Goal: Navigation & Orientation: Find specific page/section

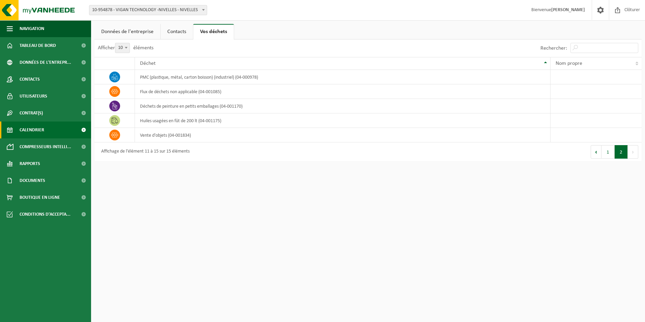
click at [46, 126] on link "Calendrier" at bounding box center [45, 129] width 91 height 17
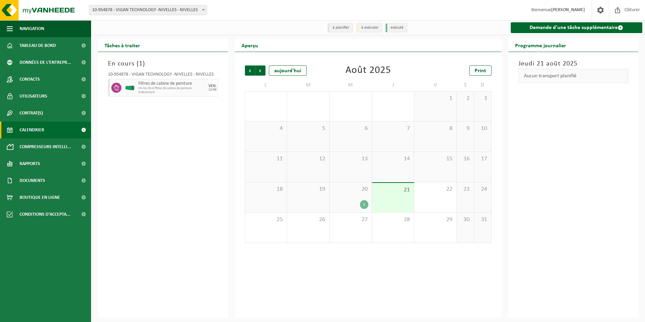
click at [357, 194] on div "20 1" at bounding box center [351, 197] width 42 height 30
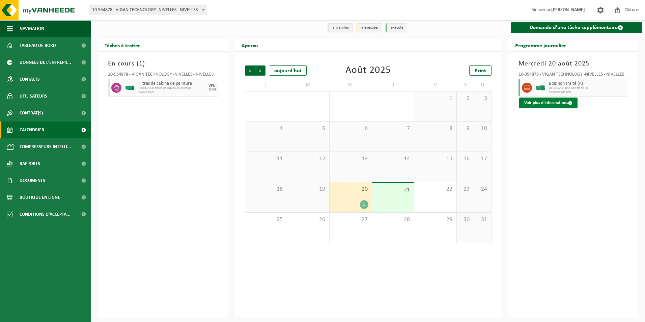
click at [548, 104] on button "Voir plus d'informations" at bounding box center [548, 102] width 58 height 11
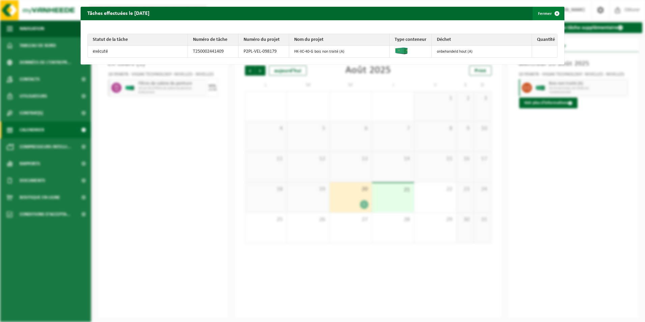
click at [553, 13] on span "button" at bounding box center [556, 13] width 13 height 13
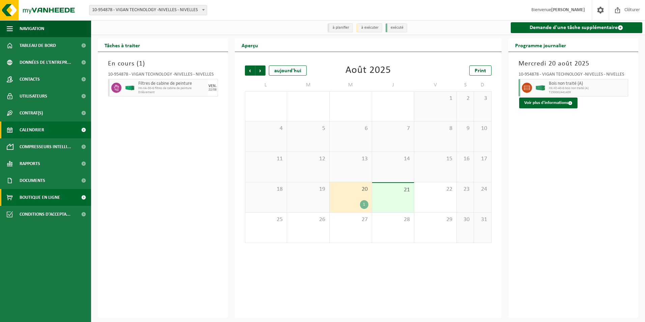
click at [44, 199] on span "Boutique en ligne" at bounding box center [40, 197] width 40 height 17
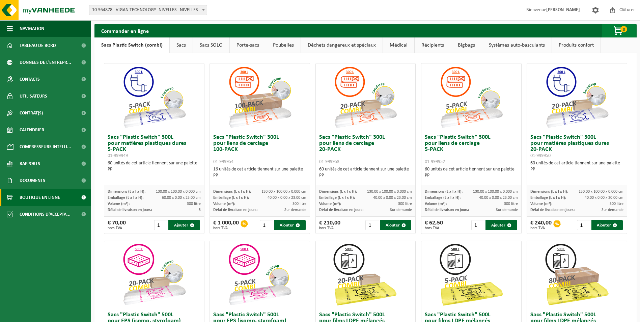
click at [619, 30] on span "button" at bounding box center [619, 30] width 34 height 13
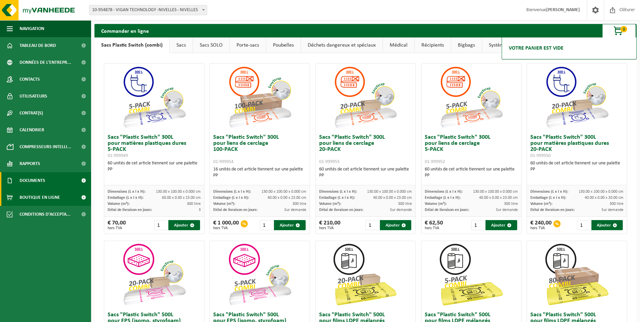
click at [33, 181] on span "Documents" at bounding box center [33, 180] width 26 height 17
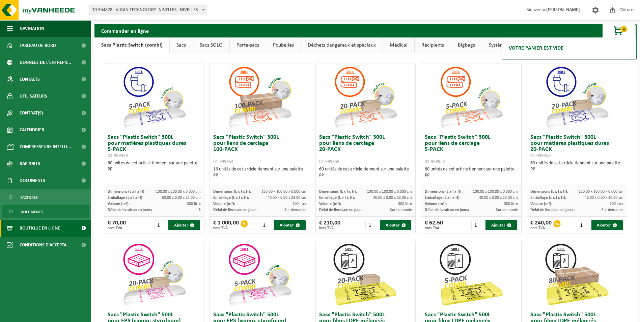
click at [31, 212] on span "Documents" at bounding box center [32, 211] width 22 height 13
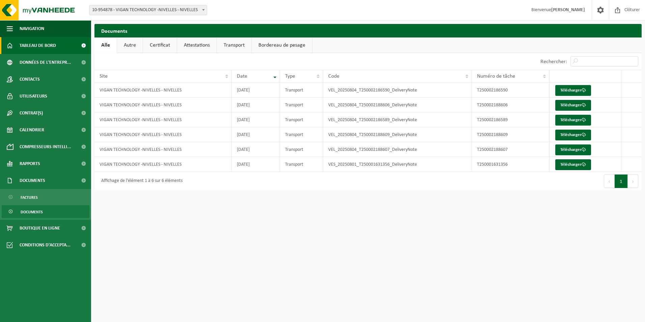
click at [49, 45] on span "Tableau de bord" at bounding box center [38, 45] width 36 height 17
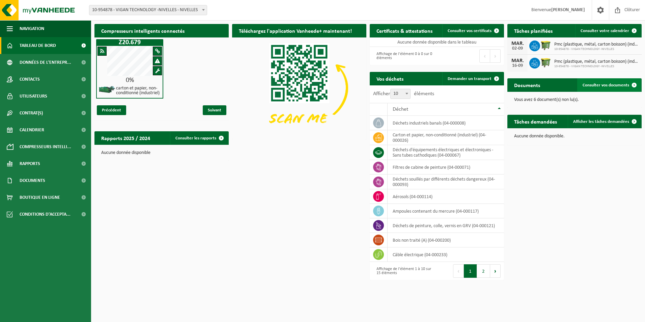
click at [611, 83] on span "Consulter vos documents" at bounding box center [606, 85] width 47 height 4
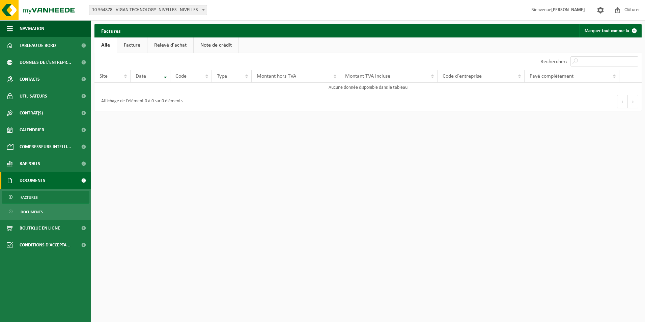
click at [132, 38] on link "Facture" at bounding box center [132, 45] width 30 height 16
click at [171, 46] on link "Relevé d'achat" at bounding box center [171, 45] width 46 height 16
click at [216, 44] on link "Note de crédit" at bounding box center [217, 45] width 45 height 16
click at [33, 44] on span "Tableau de bord" at bounding box center [38, 45] width 36 height 17
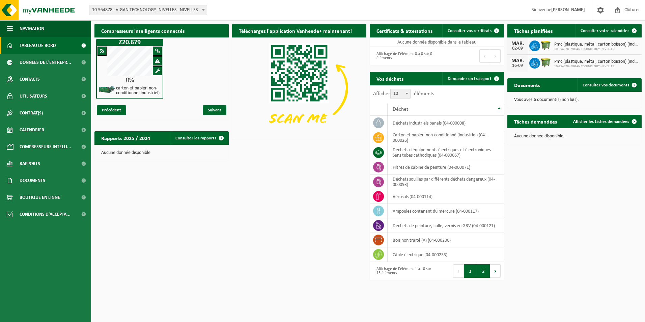
click at [486, 271] on button "2" at bounding box center [483, 270] width 13 height 13
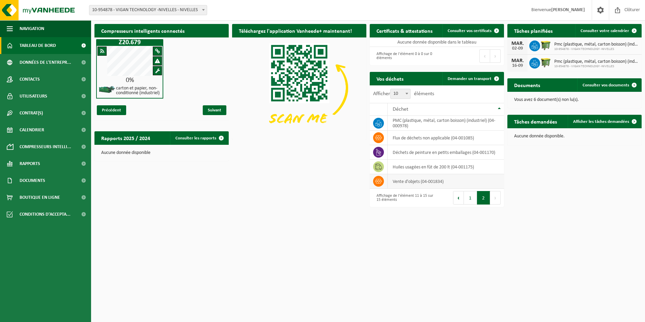
click at [380, 182] on icon at bounding box center [378, 181] width 7 height 7
click at [405, 183] on td "vente d'objets (04-001834)" at bounding box center [446, 181] width 116 height 15
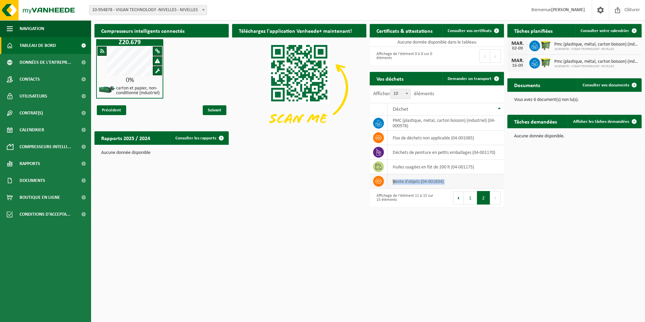
click at [405, 183] on td "vente d'objets (04-001834)" at bounding box center [446, 181] width 116 height 15
click at [375, 181] on icon at bounding box center [378, 181] width 7 height 7
click at [56, 60] on span "Données de l'entrepr..." at bounding box center [46, 62] width 52 height 17
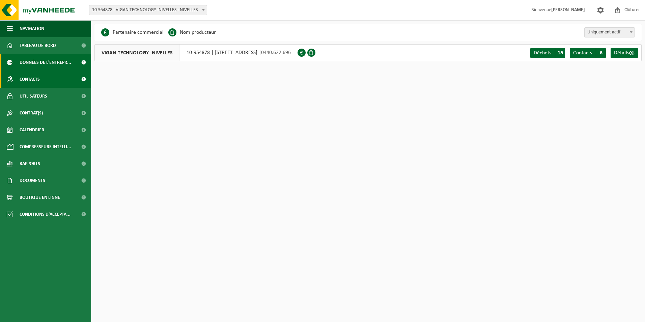
click at [40, 82] on span "Contacts" at bounding box center [30, 79] width 20 height 17
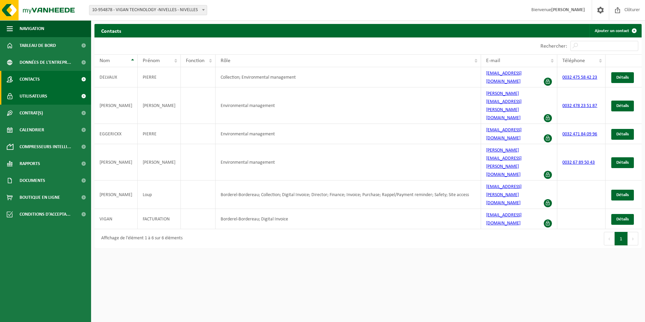
click at [39, 95] on span "Utilisateurs" at bounding box center [34, 96] width 28 height 17
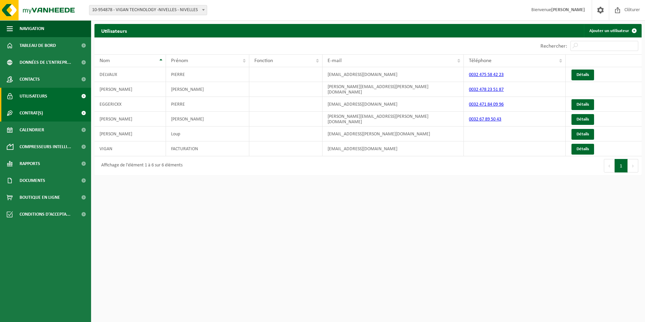
click at [39, 112] on span "Contrat(s)" at bounding box center [31, 113] width 23 height 17
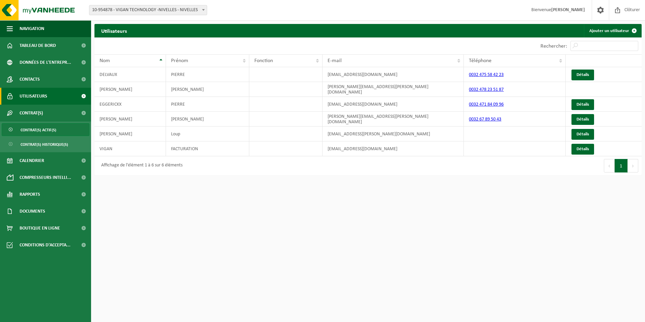
click at [43, 129] on span "Contrat(s) actif(s)" at bounding box center [39, 129] width 36 height 13
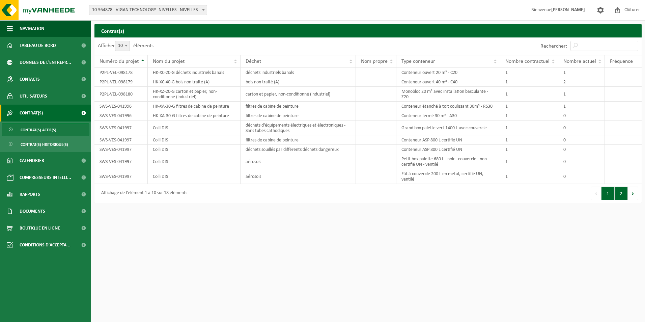
click at [619, 195] on button "2" at bounding box center [621, 193] width 13 height 13
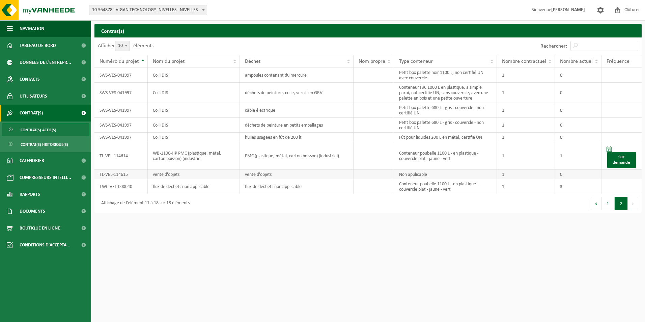
click at [412, 176] on td "Non applicable" at bounding box center [445, 174] width 103 height 9
click at [177, 175] on td "vente d'objets" at bounding box center [194, 174] width 92 height 9
click at [114, 176] on td "TL-VEL-114615" at bounding box center [120, 174] width 53 height 9
click at [37, 158] on span "Calendrier" at bounding box center [32, 160] width 25 height 17
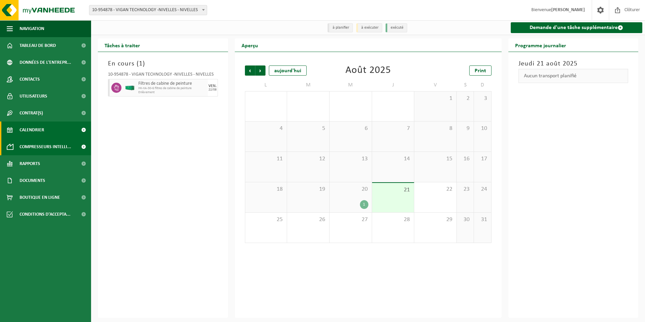
click at [36, 143] on span "Compresseurs intelli..." at bounding box center [46, 146] width 52 height 17
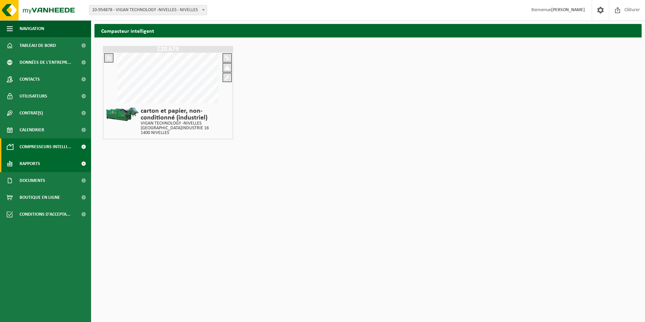
click at [37, 165] on span "Rapports" at bounding box center [30, 163] width 21 height 17
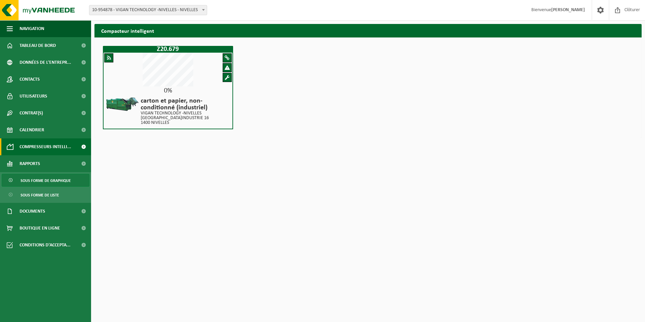
click at [45, 179] on span "Sous forme de graphique" at bounding box center [46, 180] width 50 height 13
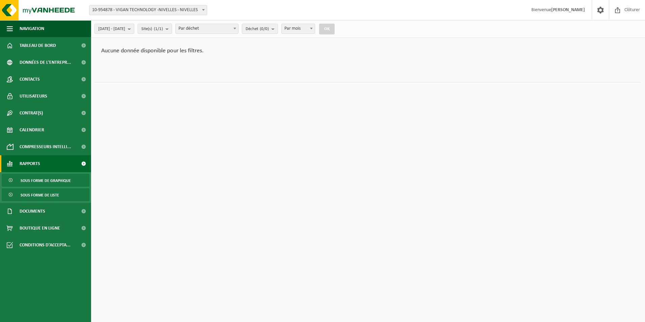
click at [41, 193] on span "Sous forme de liste" at bounding box center [40, 195] width 38 height 13
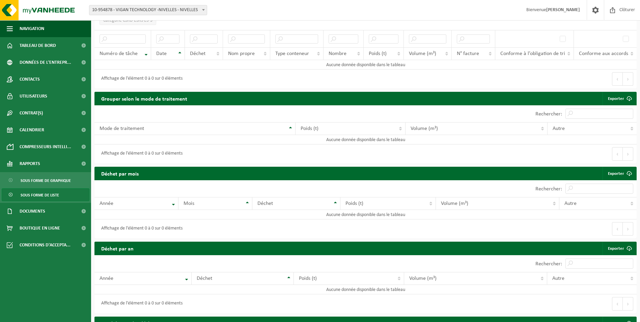
scroll to position [65, 0]
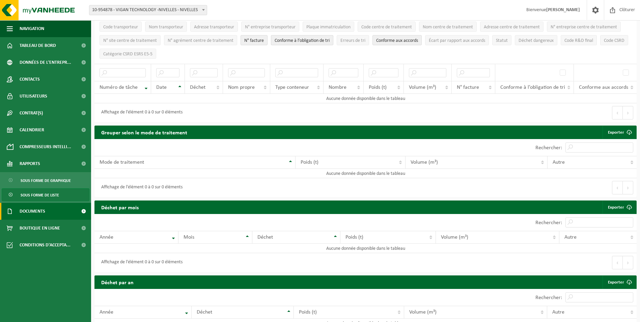
click at [37, 212] on span "Documents" at bounding box center [33, 211] width 26 height 17
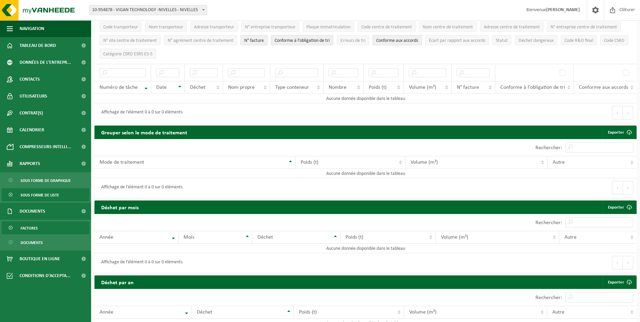
click at [30, 227] on span "Factures" at bounding box center [29, 228] width 17 height 13
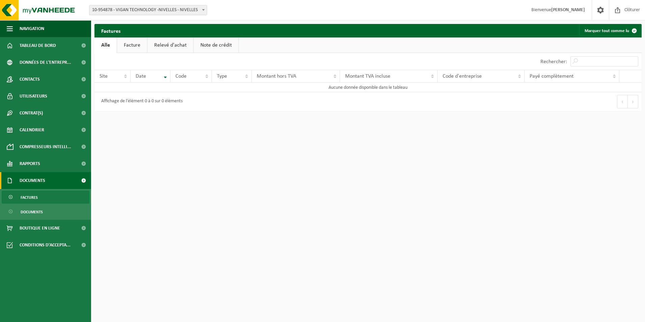
click at [131, 48] on link "Facture" at bounding box center [132, 45] width 30 height 16
click at [167, 44] on link "Relevé d'achat" at bounding box center [171, 45] width 46 height 16
click at [204, 45] on link "Note de crédit" at bounding box center [217, 45] width 45 height 16
click at [33, 213] on span "Documents" at bounding box center [32, 211] width 22 height 13
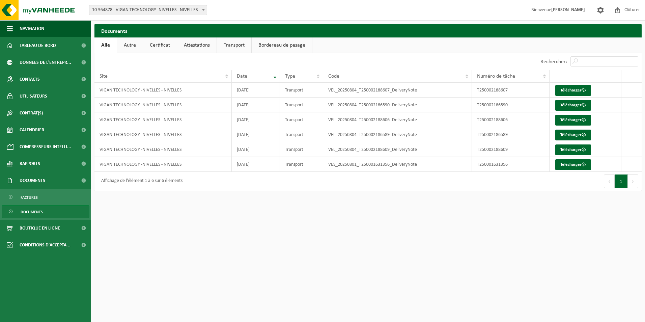
click at [42, 213] on span "Documents" at bounding box center [32, 211] width 22 height 13
click at [41, 224] on span "Boutique en ligne" at bounding box center [40, 228] width 40 height 17
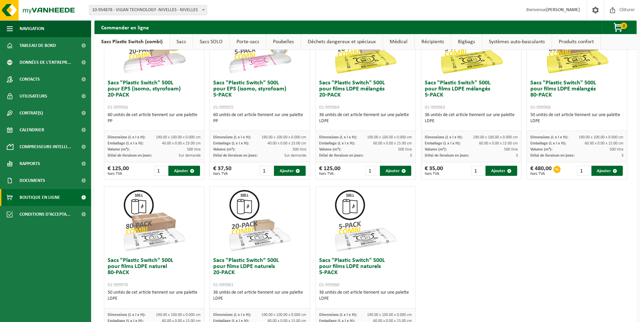
scroll to position [284, 0]
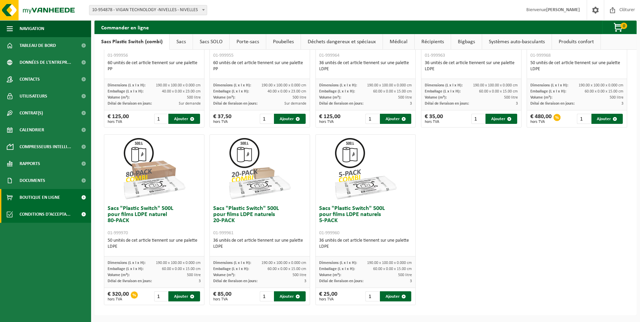
click at [44, 212] on span "Conditions d'accepta..." at bounding box center [45, 214] width 51 height 17
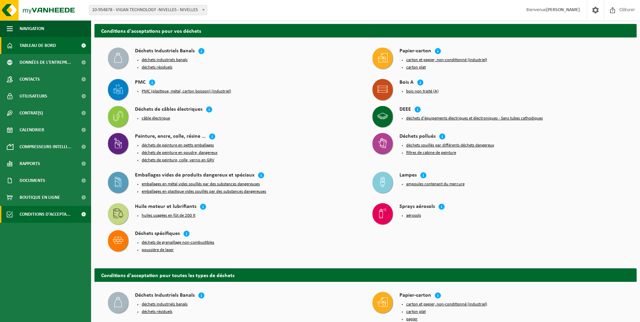
click at [32, 46] on span "Tableau de bord" at bounding box center [38, 45] width 36 height 17
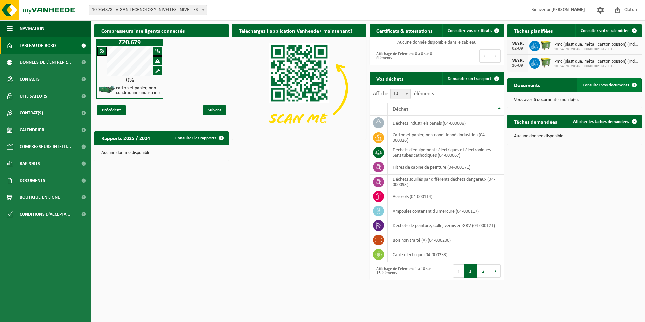
click at [603, 85] on span "Consulter vos documents" at bounding box center [606, 85] width 47 height 4
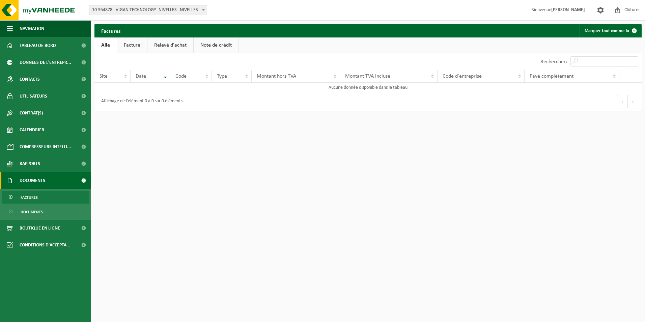
click at [130, 47] on link "Facture" at bounding box center [132, 45] width 30 height 16
click at [166, 45] on link "Relevé d'achat" at bounding box center [171, 45] width 46 height 16
click at [209, 44] on link "Note de crédit" at bounding box center [217, 45] width 45 height 16
click at [113, 45] on link "Alle" at bounding box center [105, 45] width 22 height 16
click at [8, 27] on span "button" at bounding box center [10, 28] width 6 height 17
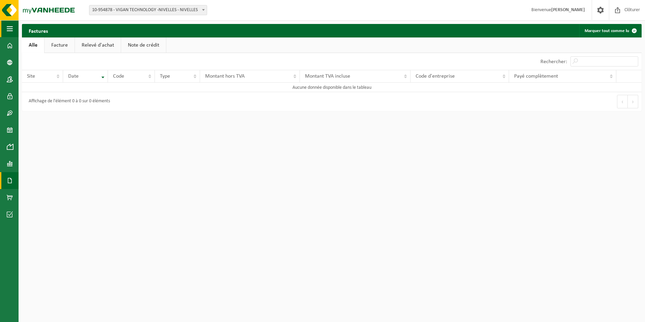
click at [10, 28] on span "button" at bounding box center [10, 28] width 6 height 17
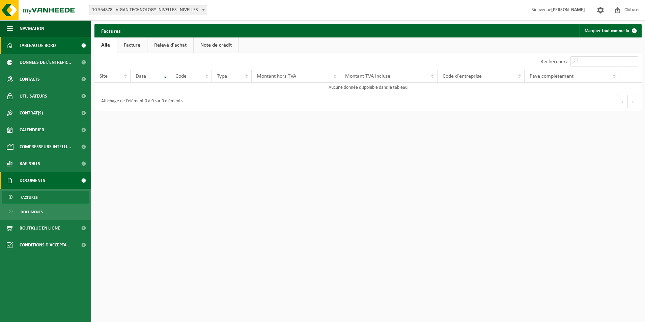
click at [81, 47] on span at bounding box center [83, 45] width 15 height 17
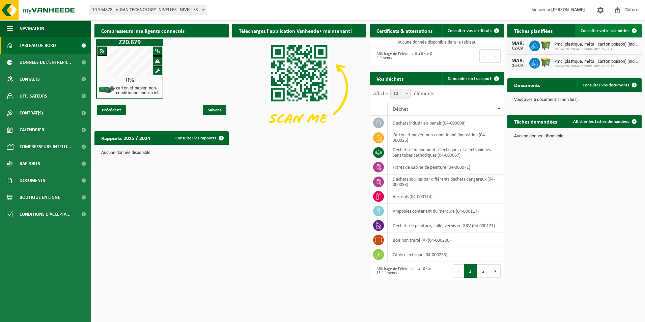
click at [593, 31] on span "Consulter votre calendrier" at bounding box center [605, 31] width 49 height 4
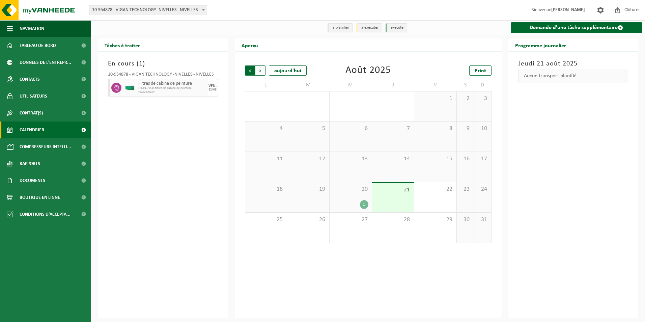
click at [258, 71] on span "Suivant" at bounding box center [260, 70] width 10 height 10
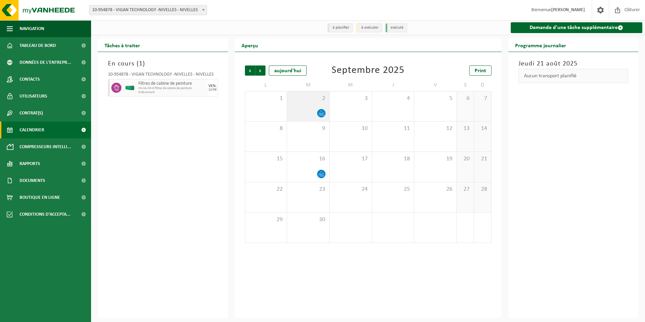
click at [316, 108] on div "2" at bounding box center [308, 106] width 42 height 30
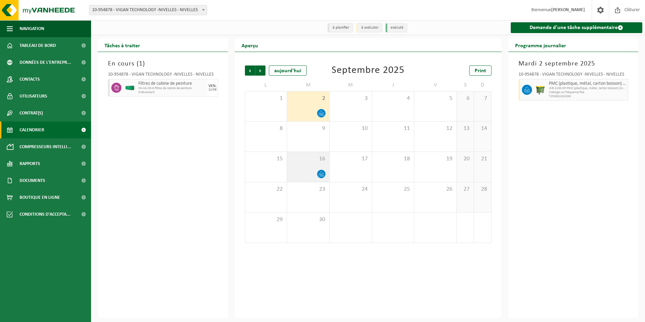
click at [311, 174] on div at bounding box center [307, 173] width 35 height 9
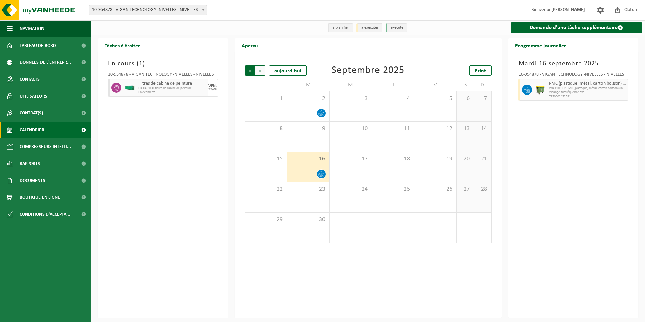
click at [263, 70] on span "Suivant" at bounding box center [260, 70] width 10 height 10
click at [245, 71] on span "Précédent" at bounding box center [250, 70] width 10 height 10
click at [250, 71] on span "Précédent" at bounding box center [250, 70] width 10 height 10
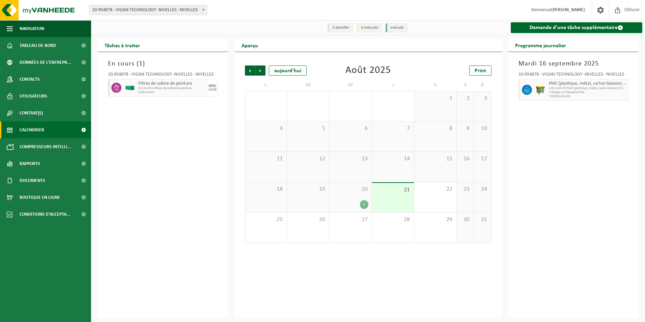
click at [366, 204] on div "1" at bounding box center [364, 204] width 8 height 9
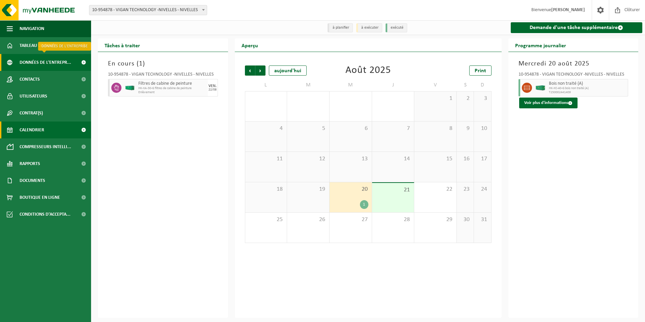
click at [52, 62] on span "Données de l'entrepr..." at bounding box center [46, 62] width 52 height 17
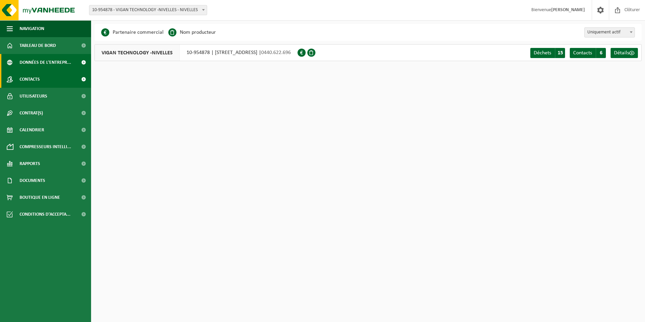
click at [43, 80] on link "Contacts" at bounding box center [45, 79] width 91 height 17
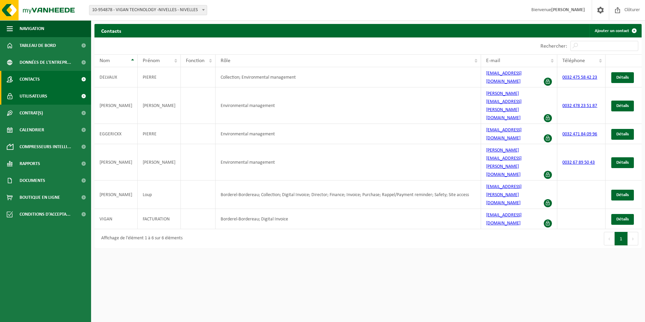
click at [44, 92] on span "Utilisateurs" at bounding box center [34, 96] width 28 height 17
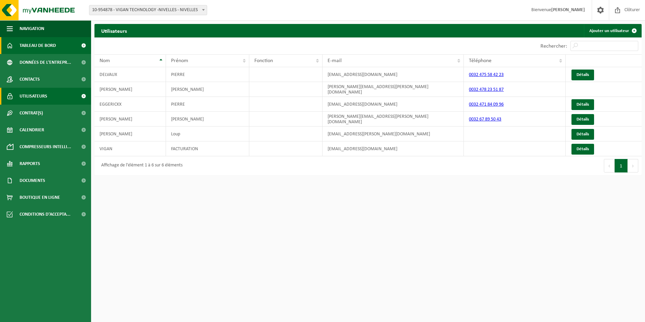
click at [38, 48] on span "Tableau de bord" at bounding box center [38, 45] width 36 height 17
